Goal: Information Seeking & Learning: Find specific fact

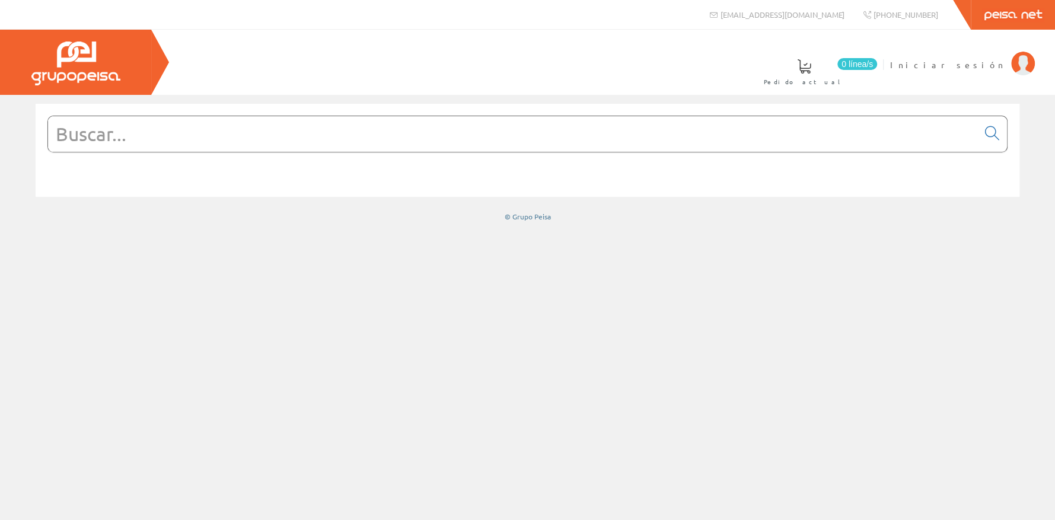
click at [101, 141] on input "text" at bounding box center [513, 134] width 930 height 36
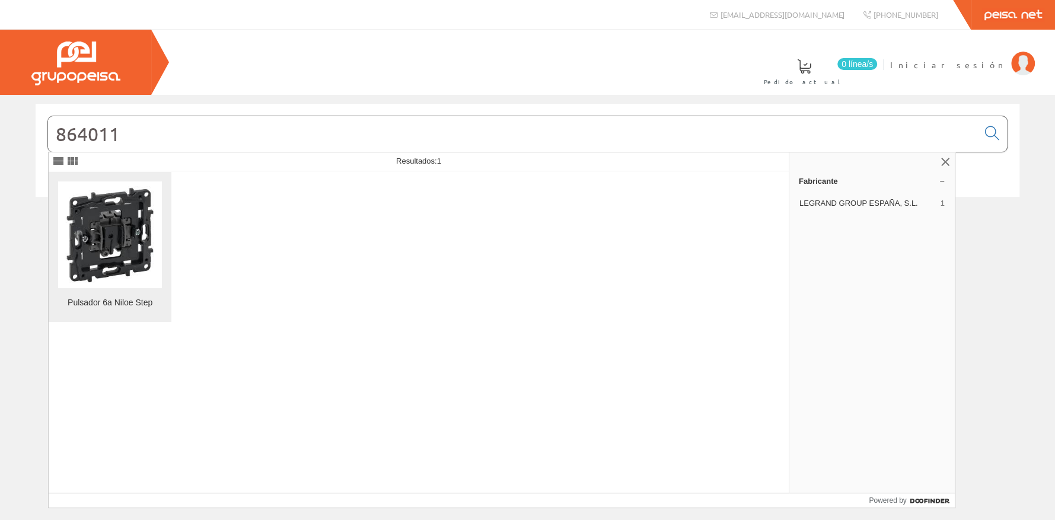
type input "864011"
click at [103, 233] on img at bounding box center [110, 235] width 104 height 104
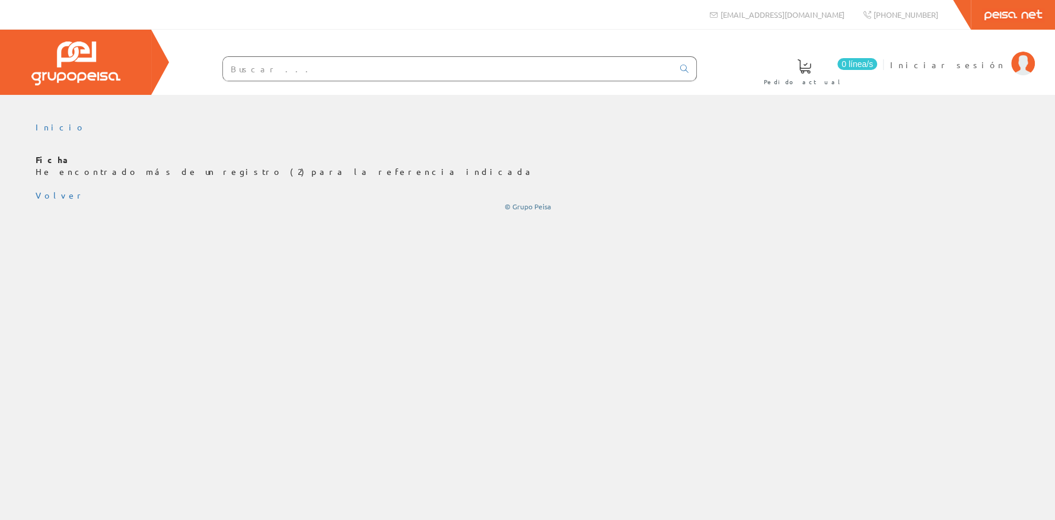
click at [240, 70] on input "text" at bounding box center [448, 69] width 450 height 24
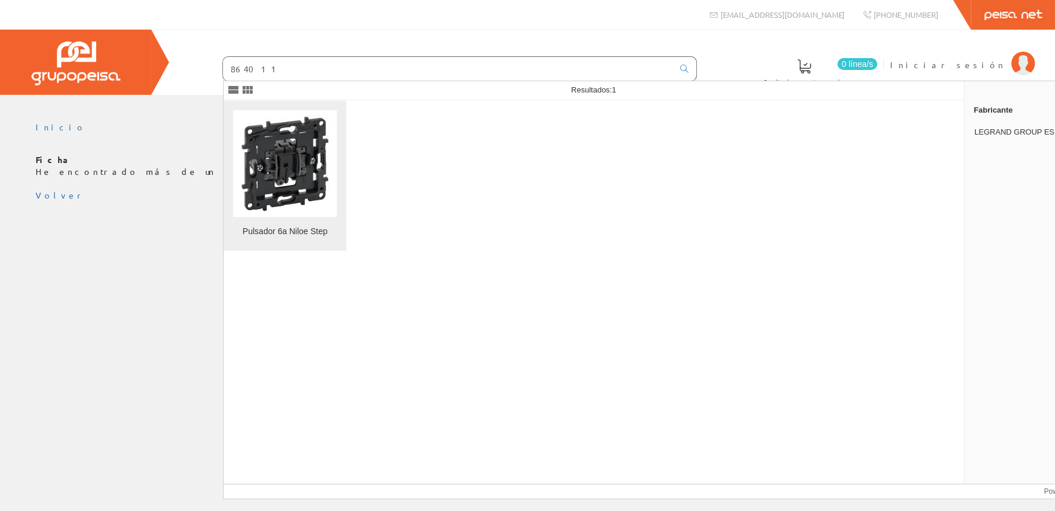
type input "864011"
click at [317, 207] on img at bounding box center [285, 163] width 104 height 104
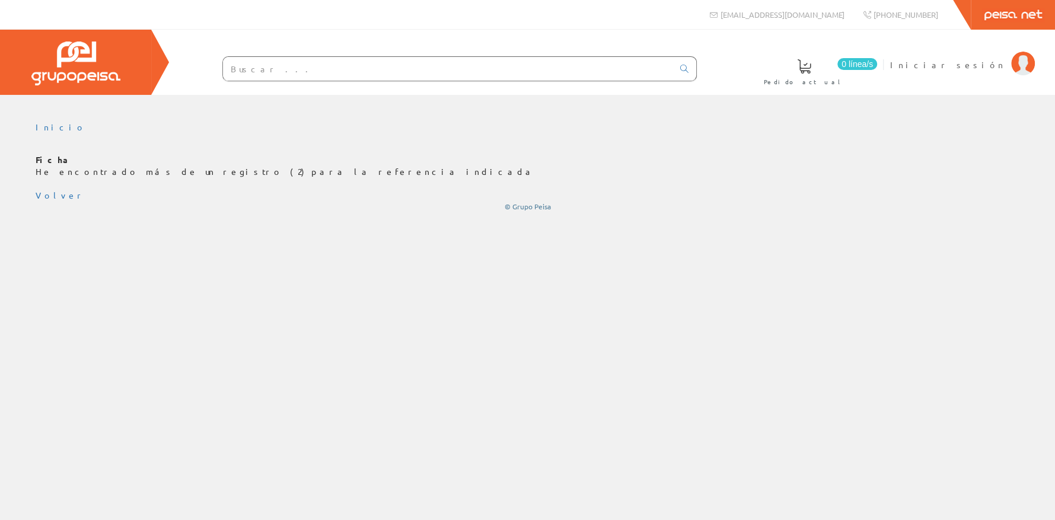
click at [244, 67] on input "text" at bounding box center [448, 69] width 450 height 24
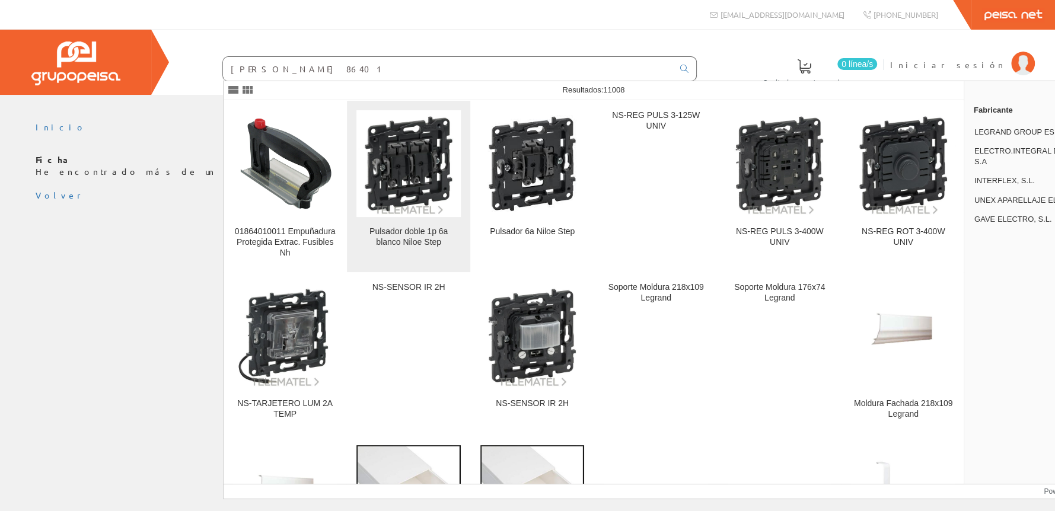
type input "[PERSON_NAME] 86401"
click at [407, 187] on img at bounding box center [408, 163] width 104 height 104
